Goal: Task Accomplishment & Management: Manage account settings

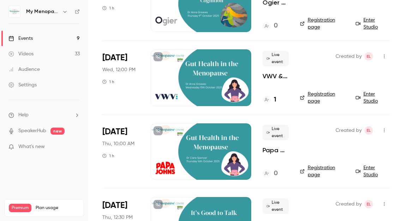
scroll to position [308, 0]
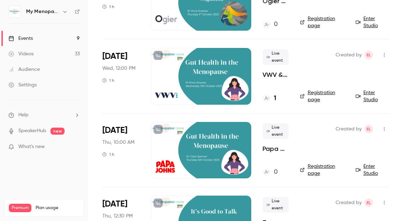
click at [201, 76] on div at bounding box center [201, 76] width 101 height 56
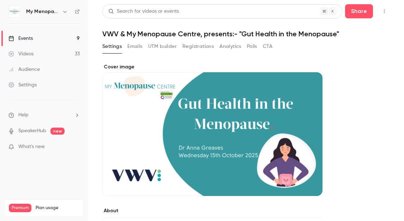
click at [110, 48] on button "Settings" at bounding box center [111, 46] width 19 height 11
click at [25, 39] on div "Events" at bounding box center [20, 38] width 24 height 7
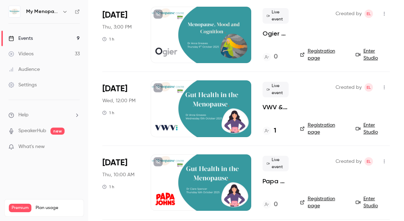
scroll to position [278, 0]
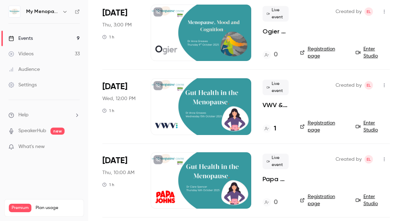
click at [215, 112] on div at bounding box center [201, 106] width 101 height 56
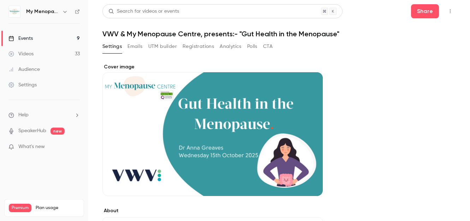
click at [25, 38] on div "Events" at bounding box center [20, 38] width 24 height 7
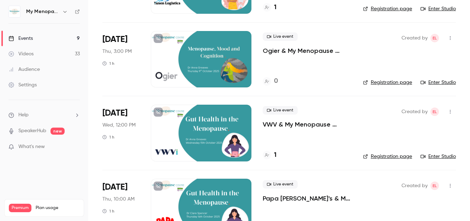
scroll to position [251, 0]
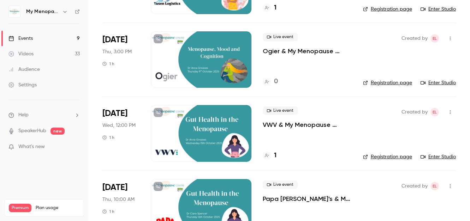
click at [204, 133] on div at bounding box center [201, 133] width 101 height 56
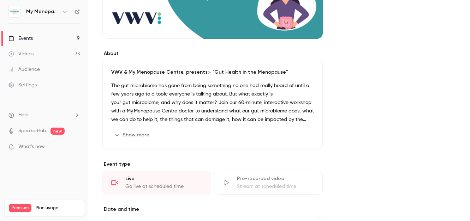
scroll to position [162, 0]
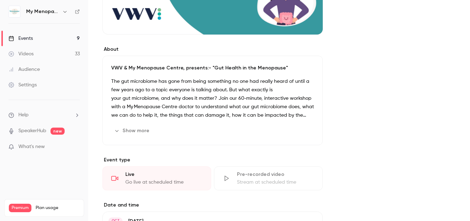
click at [138, 130] on button "Show more" at bounding box center [132, 130] width 42 height 11
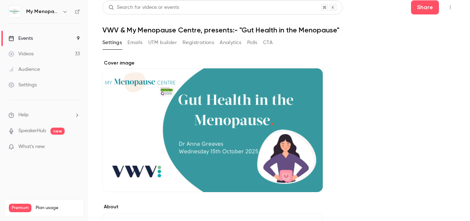
scroll to position [0, 0]
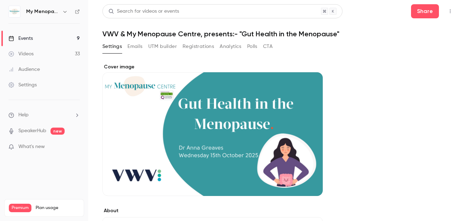
click at [134, 46] on button "Emails" at bounding box center [134, 46] width 15 height 11
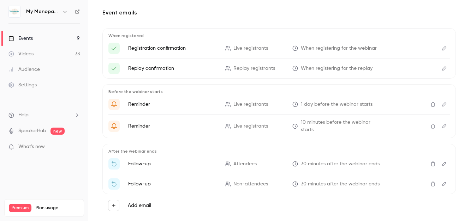
scroll to position [69, 0]
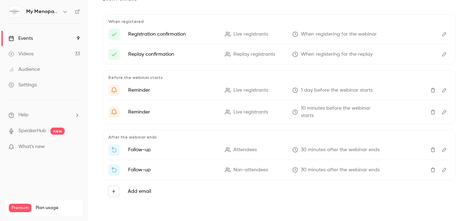
click at [404, 149] on icon "Edit" at bounding box center [444, 150] width 6 height 5
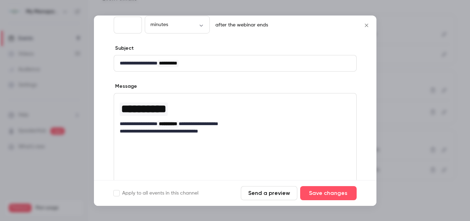
scroll to position [54, 0]
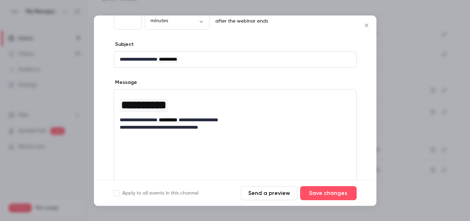
click at [368, 25] on icon "Close" at bounding box center [366, 26] width 8 height 6
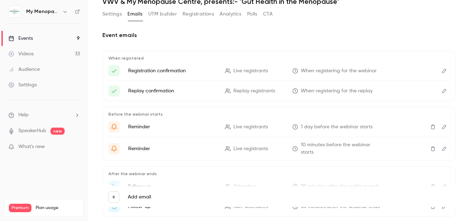
scroll to position [0, 0]
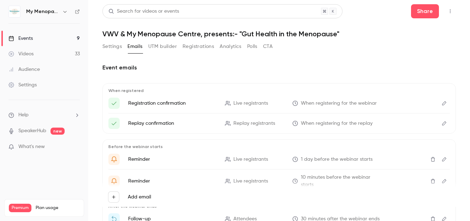
click at [250, 45] on button "Polls" at bounding box center [252, 46] width 10 height 11
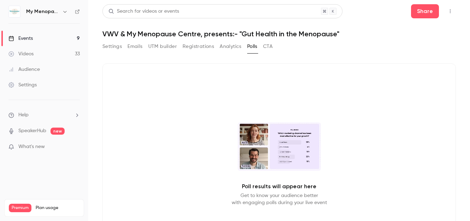
click at [404, 11] on icon "button" at bounding box center [450, 11] width 6 height 5
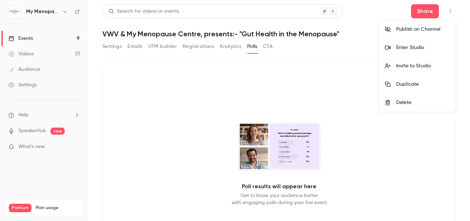
click at [402, 46] on div "Enter Studio" at bounding box center [423, 47] width 54 height 7
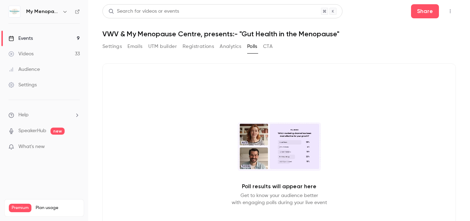
click at [114, 44] on button "Settings" at bounding box center [111, 46] width 19 height 11
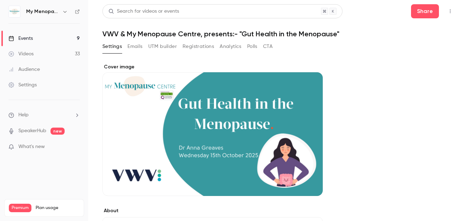
click at [404, 11] on icon "button" at bounding box center [450, 11] width 6 height 5
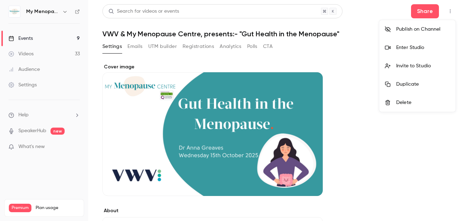
click at [404, 66] on div "Invite to Studio" at bounding box center [423, 65] width 54 height 7
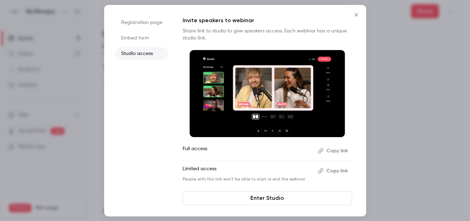
click at [356, 14] on icon "Close" at bounding box center [355, 14] width 3 height 3
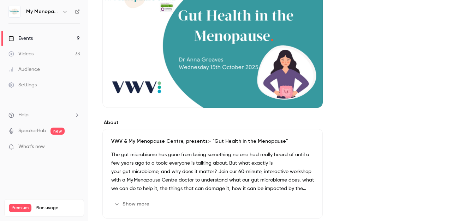
scroll to position [85, 0]
